Goal: Information Seeking & Learning: Compare options

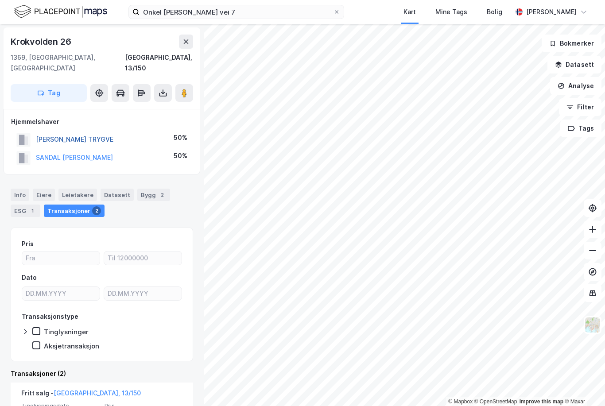
click at [0, 0] on button "[PERSON_NAME] TRYGVE" at bounding box center [0, 0] width 0 height 0
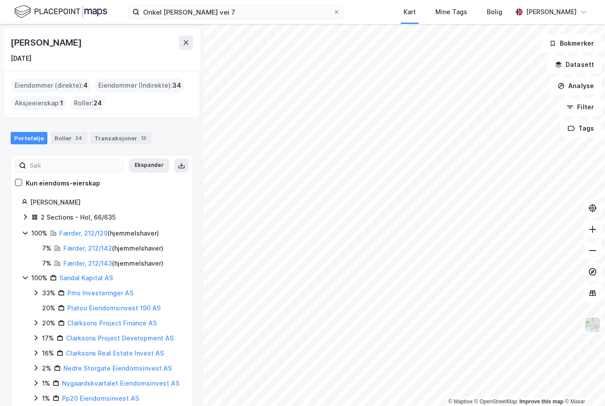
scroll to position [27, 0]
click at [69, 231] on link "Færder, 212/129" at bounding box center [83, 234] width 48 height 8
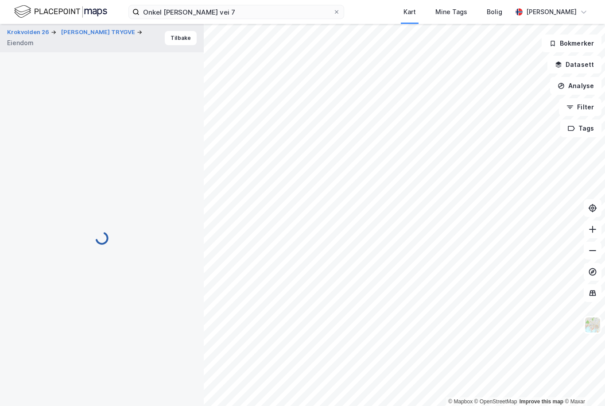
scroll to position [30, 0]
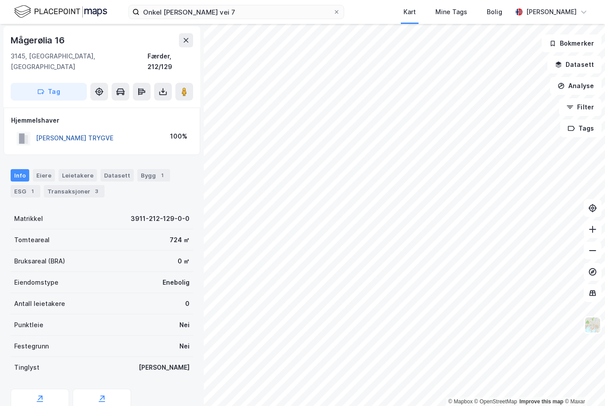
click at [0, 0] on button "[PERSON_NAME] TRYGVE" at bounding box center [0, 0] width 0 height 0
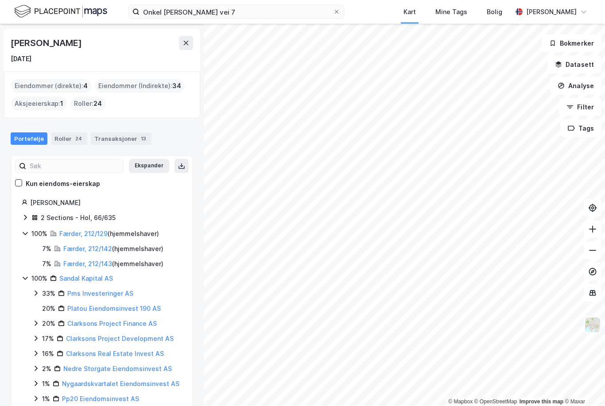
scroll to position [28, 0]
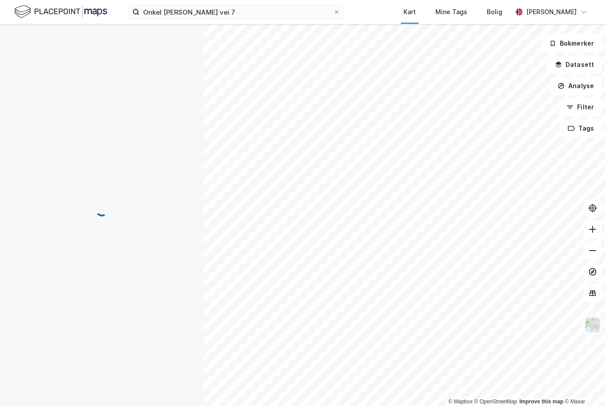
scroll to position [30, 0]
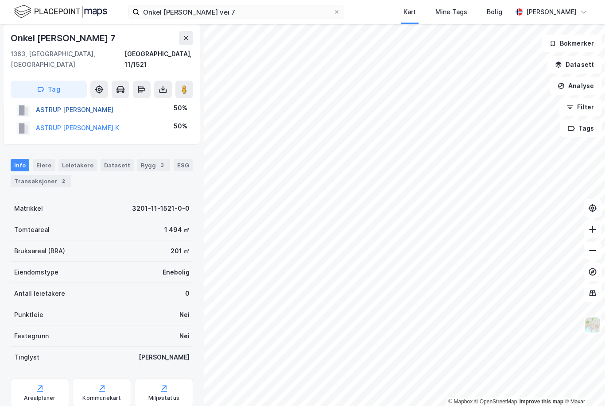
click at [0, 0] on button "ASTRUP [PERSON_NAME]" at bounding box center [0, 0] width 0 height 0
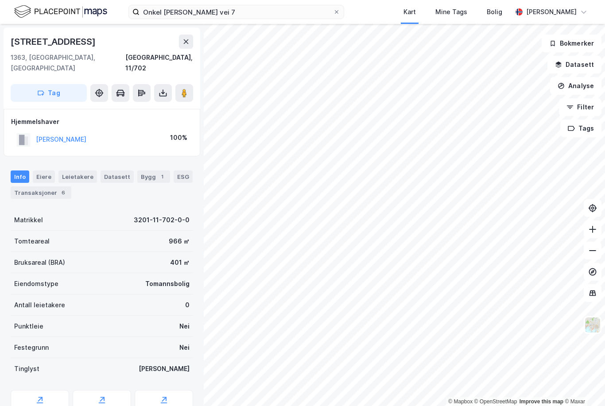
scroll to position [1, 0]
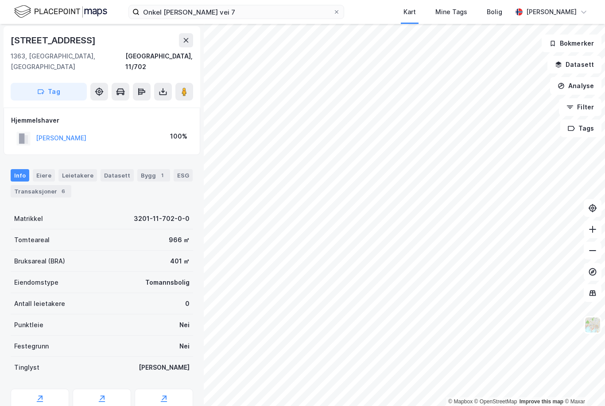
scroll to position [1, 0]
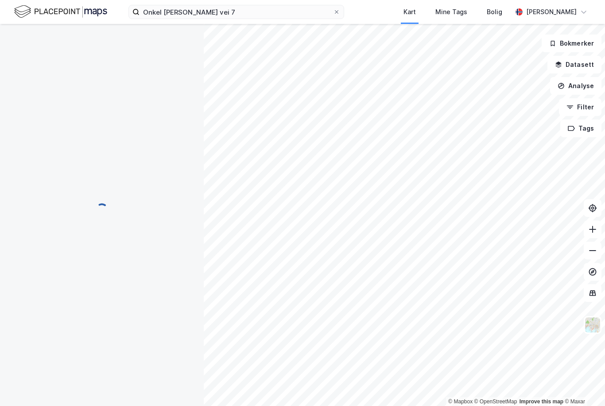
scroll to position [1, 0]
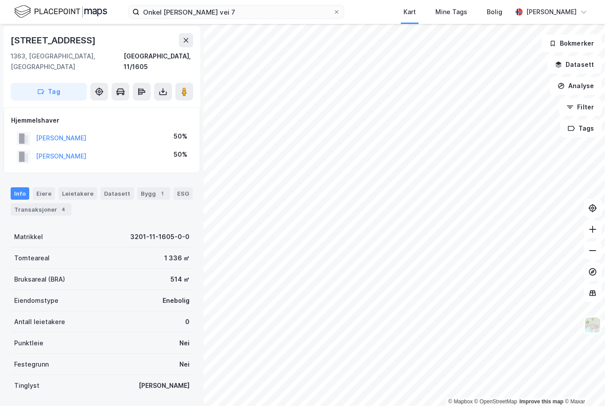
scroll to position [1, 0]
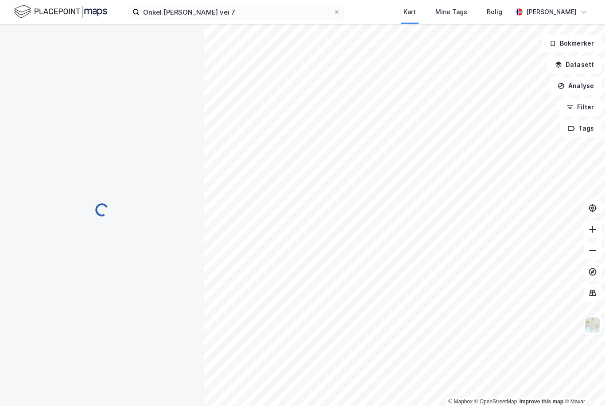
scroll to position [1, 0]
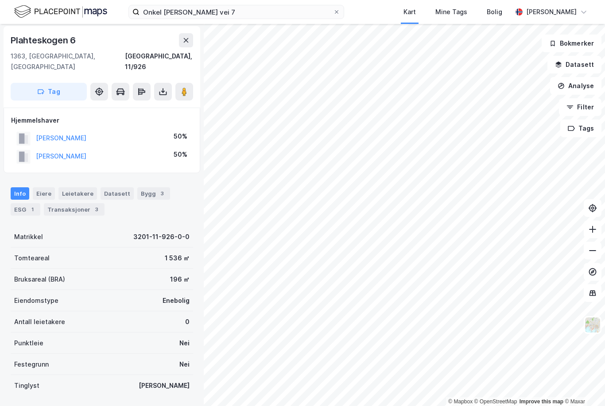
scroll to position [1, 0]
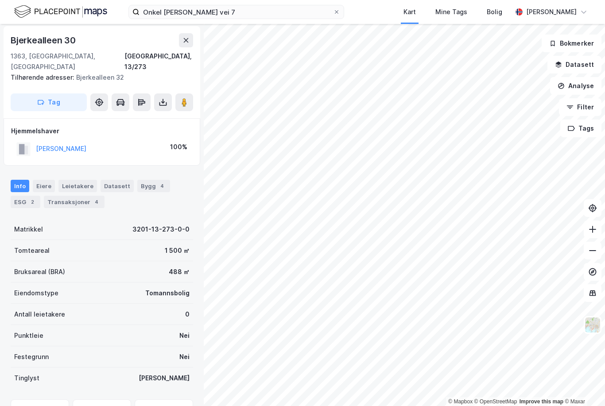
scroll to position [1, 0]
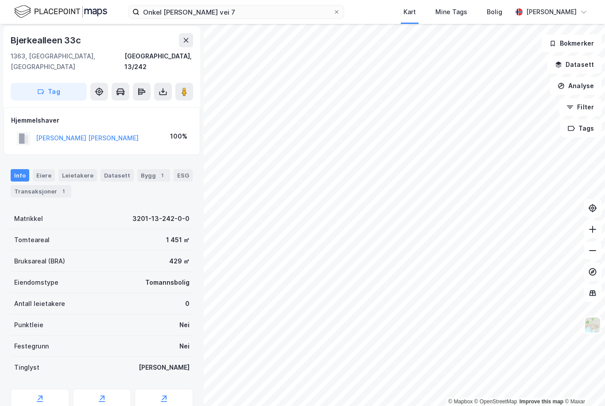
scroll to position [1, 0]
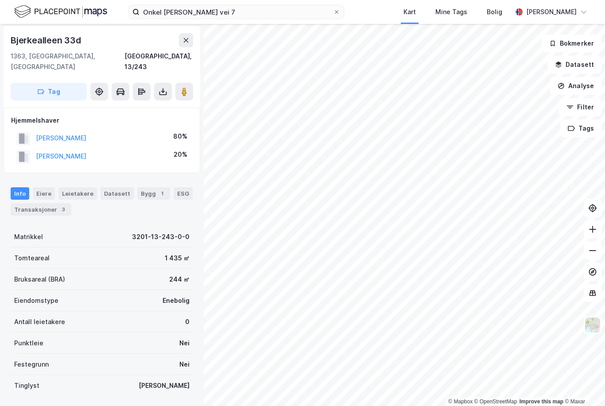
scroll to position [1, 0]
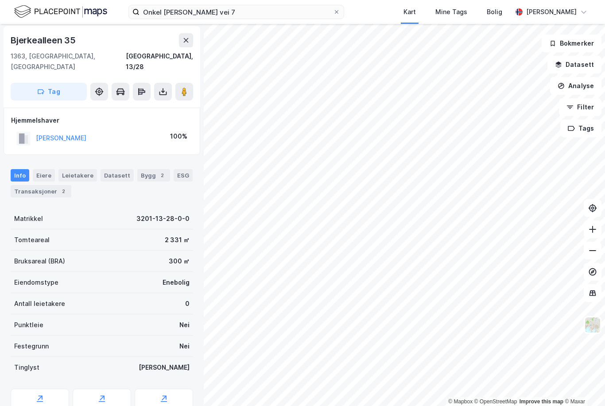
scroll to position [1, 0]
click at [72, 185] on div "Transaksjoner 5" at bounding box center [74, 191] width 61 height 12
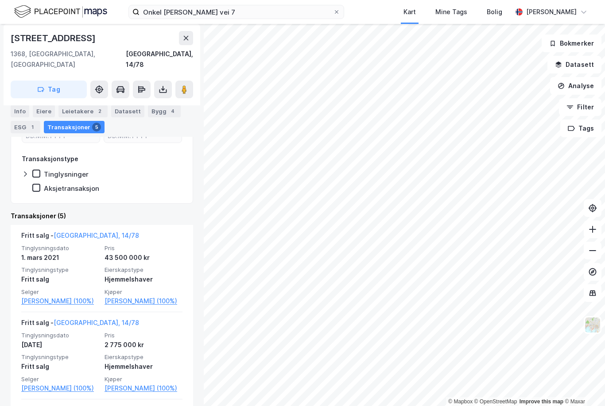
scroll to position [138, 0]
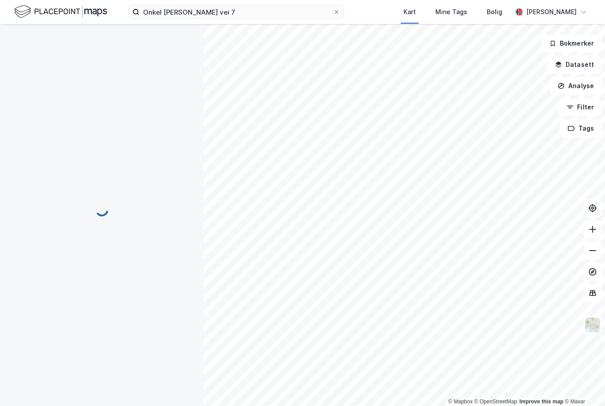
scroll to position [10, 0]
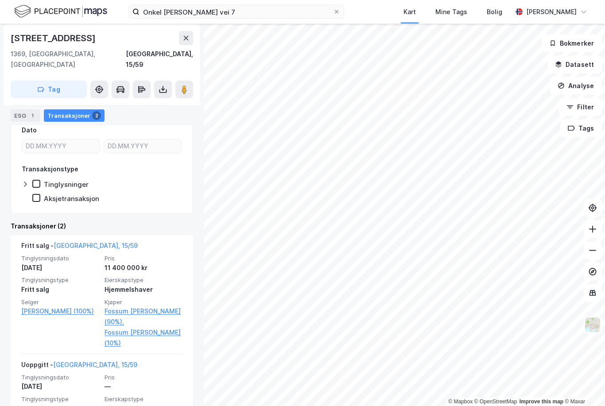
scroll to position [28, 0]
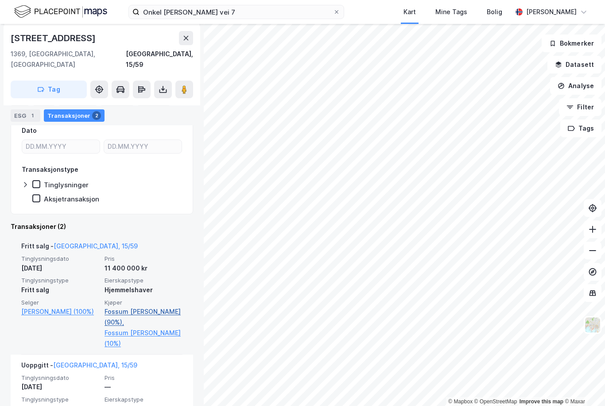
click at [118, 306] on link "Fossum [PERSON_NAME] (90%)," at bounding box center [144, 316] width 78 height 21
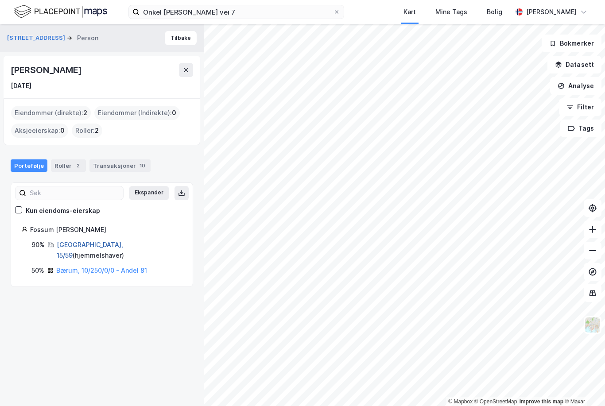
click at [73, 241] on link "[GEOGRAPHIC_DATA], 15/59" at bounding box center [90, 250] width 66 height 18
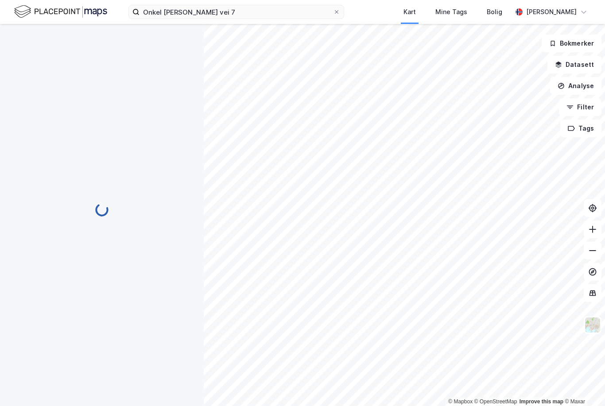
scroll to position [54, 0]
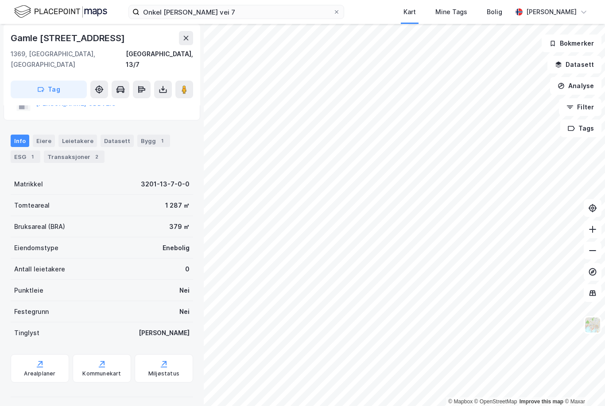
scroll to position [54, 0]
click at [71, 151] on div "Transaksjoner 2" at bounding box center [74, 157] width 61 height 12
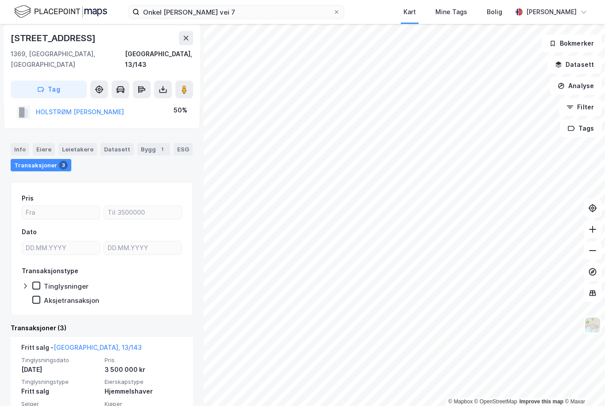
scroll to position [45, 0]
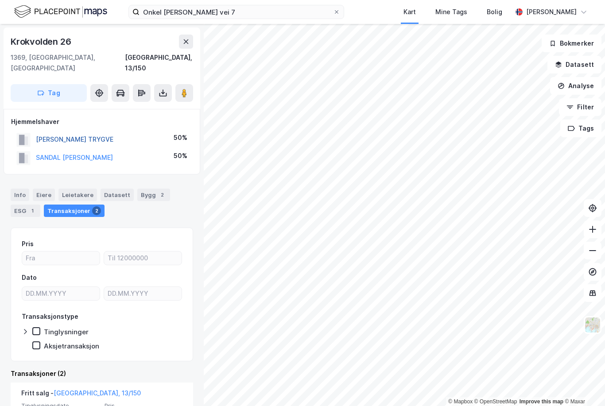
click at [0, 0] on button "[PERSON_NAME] TRYGVE" at bounding box center [0, 0] width 0 height 0
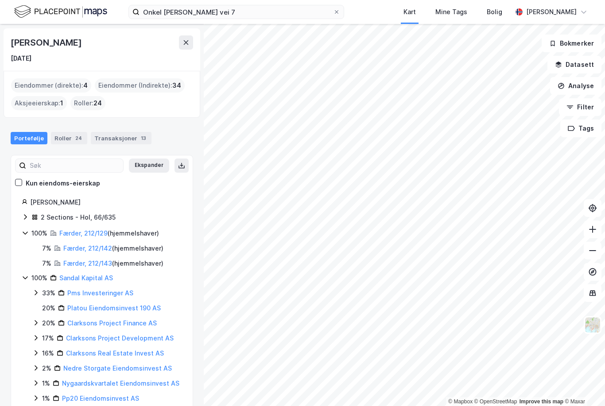
scroll to position [27, 0]
click at [71, 230] on link "Færder, 212/129" at bounding box center [83, 234] width 48 height 8
